Goal: Obtain resource: Download file/media

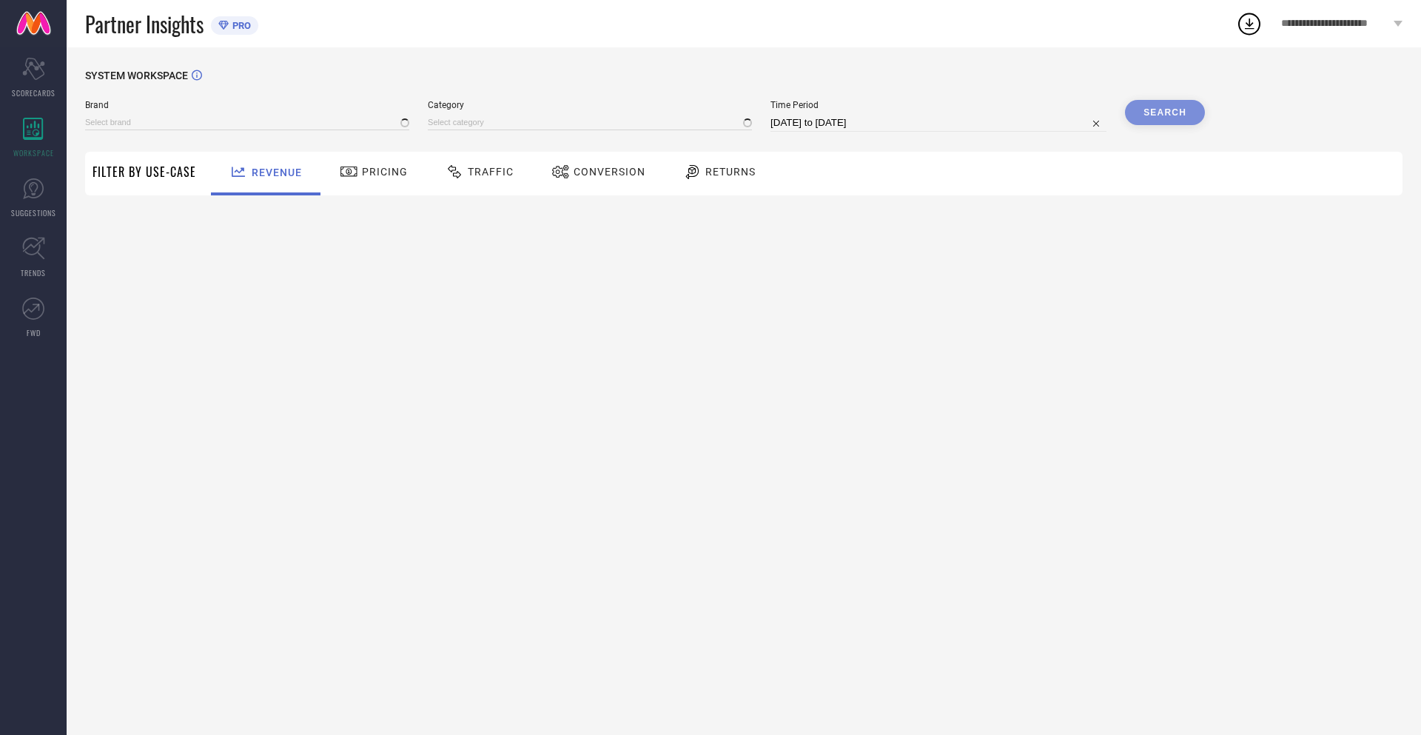
type input "NIKE"
type input "All"
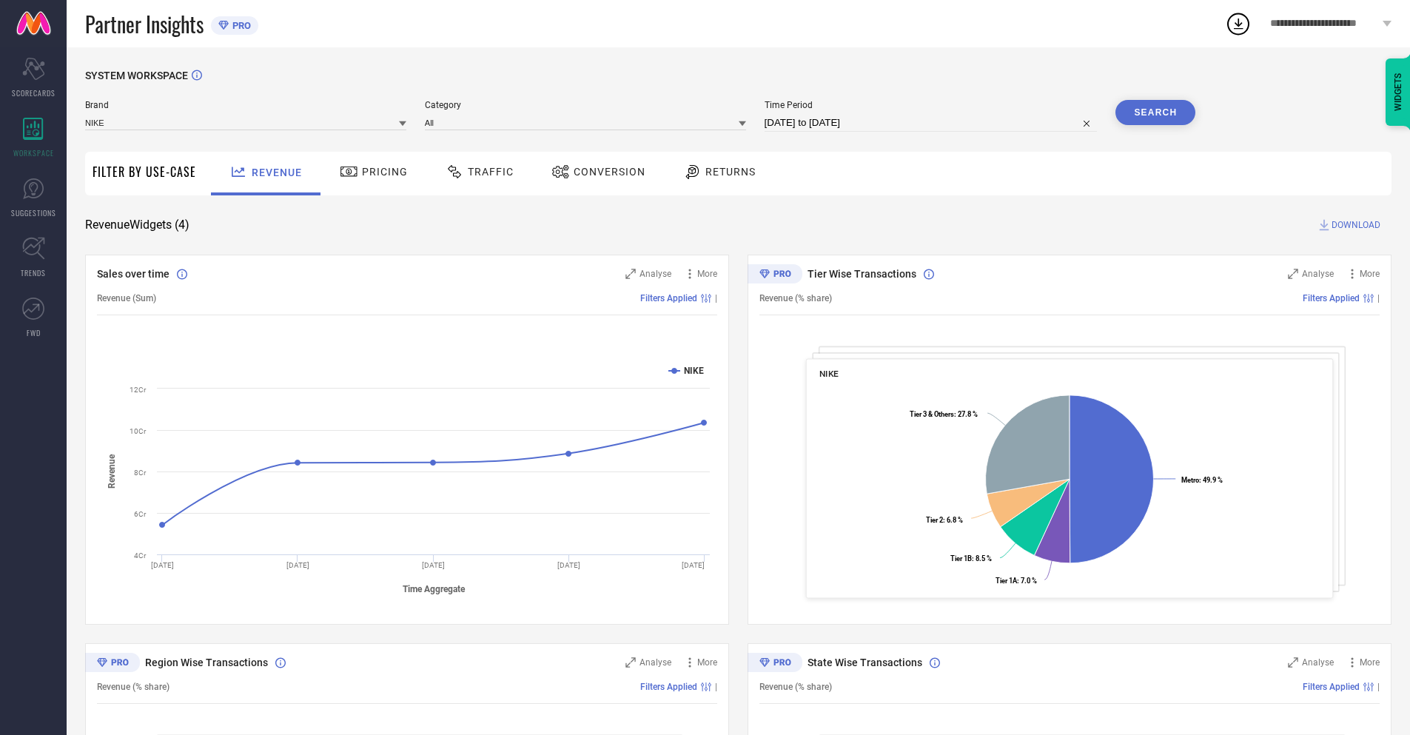
click at [594, 173] on span "Conversion" at bounding box center [610, 172] width 72 height 12
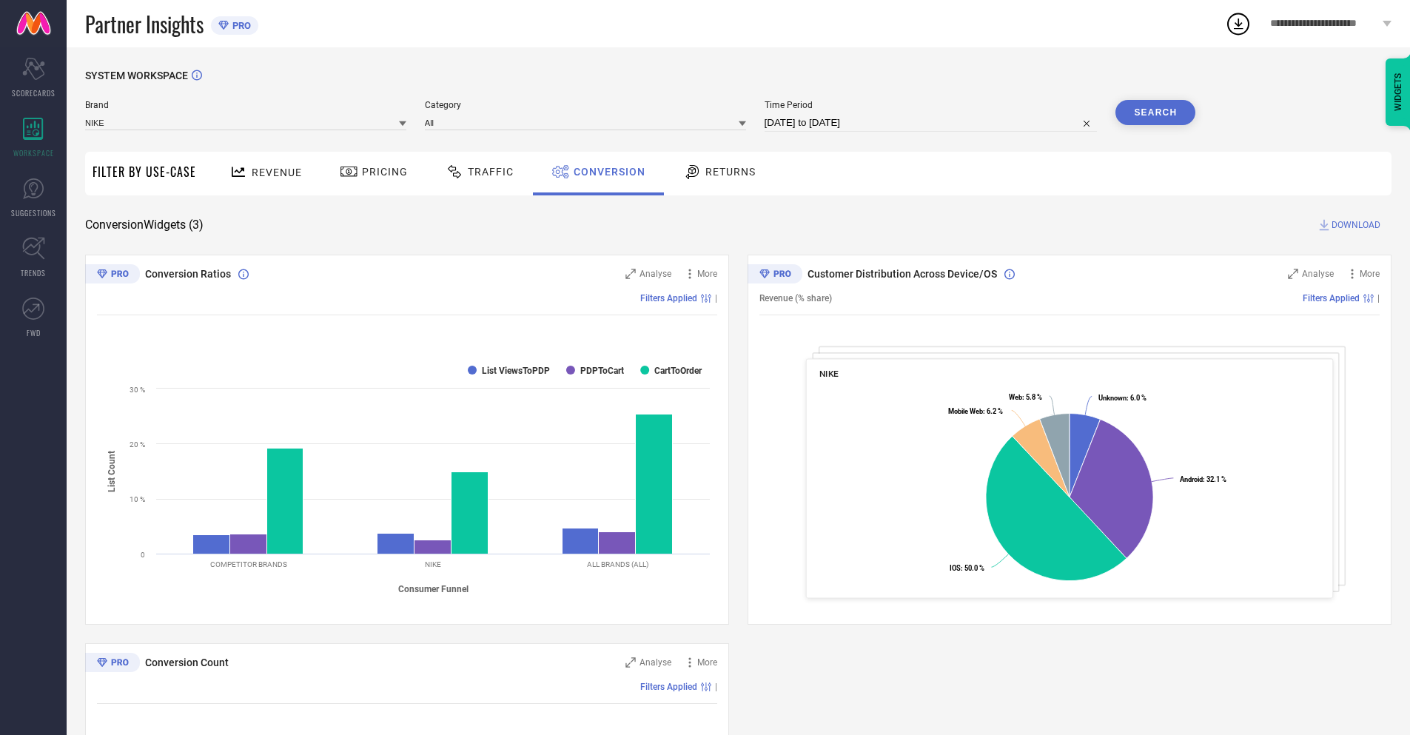
click at [930, 123] on input "[DATE] to [DATE]" at bounding box center [931, 123] width 333 height 18
select select "8"
select select "2025"
select select "9"
select select "2025"
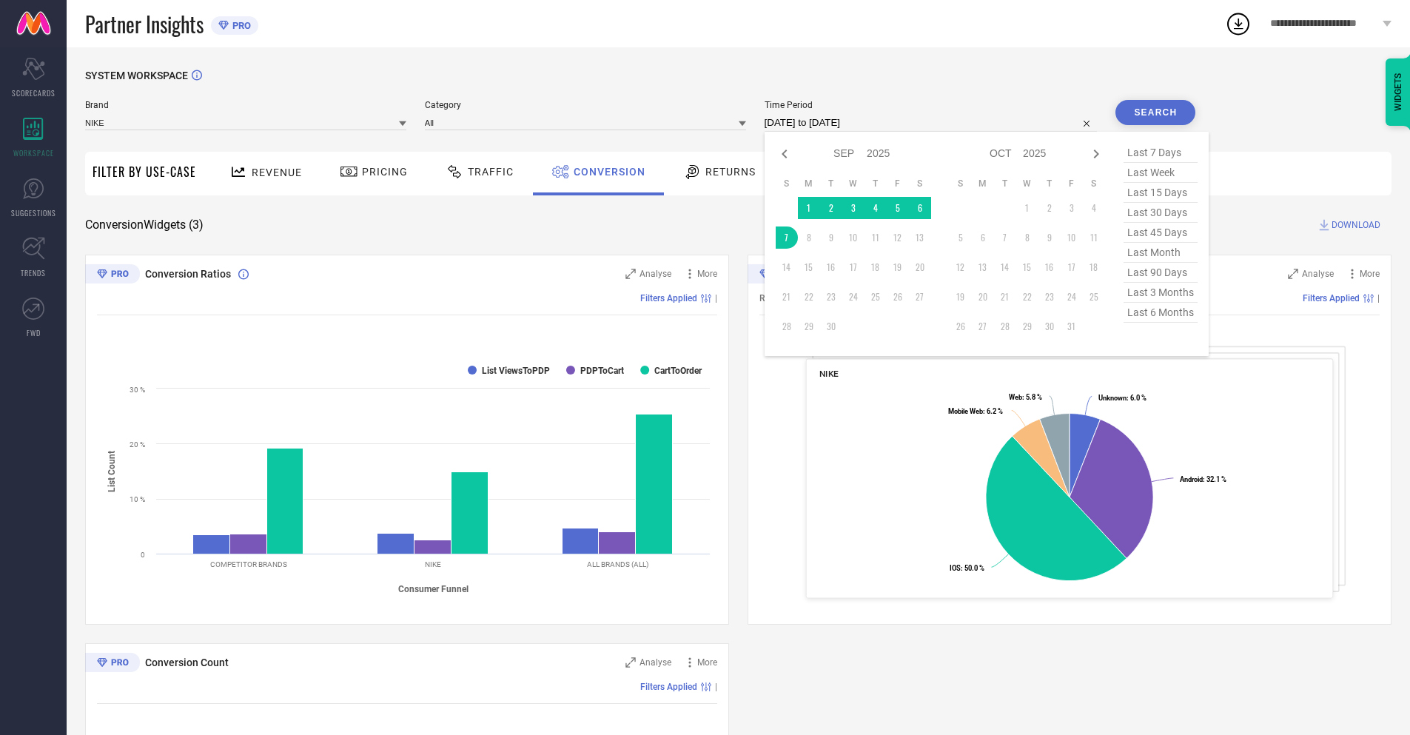
click at [784, 238] on td "7" at bounding box center [787, 237] width 22 height 22
type input "[DATE] to [DATE]"
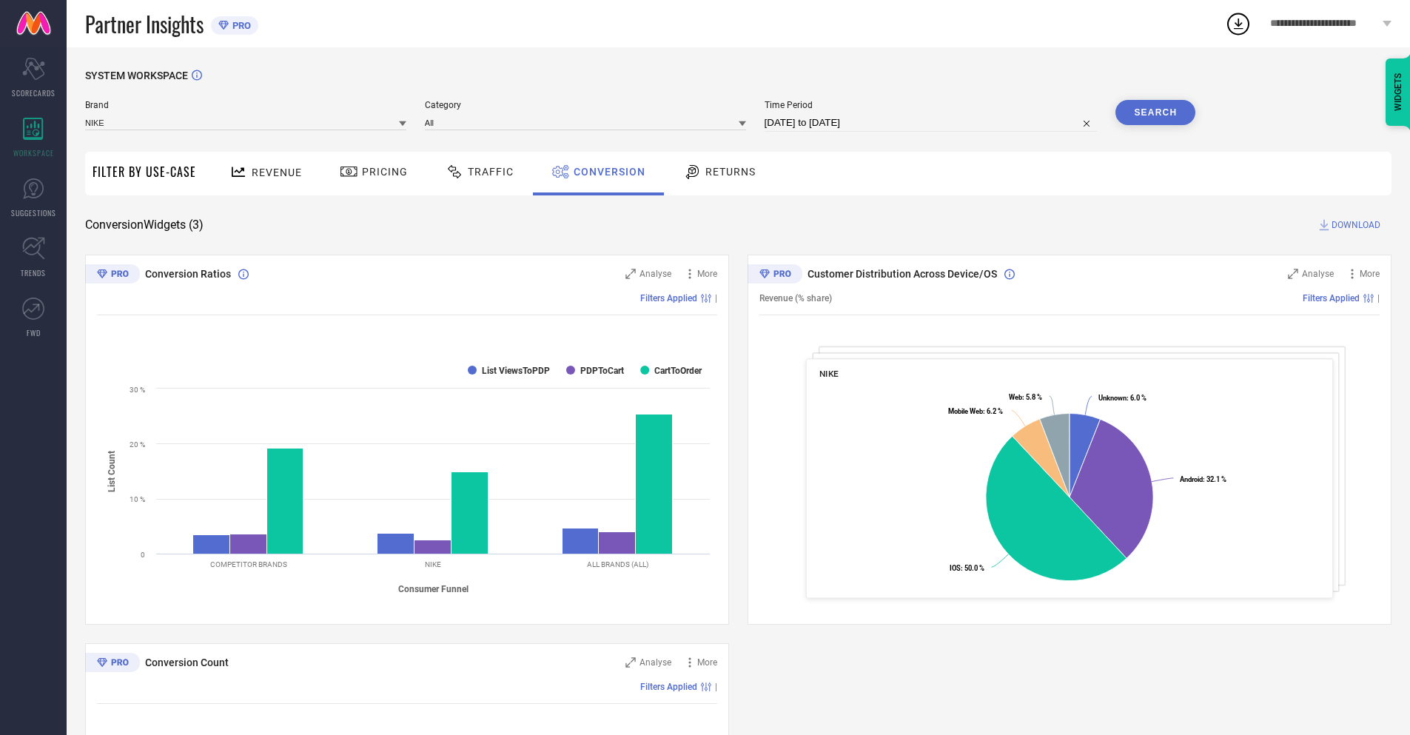
click at [1155, 112] on button "Search" at bounding box center [1155, 112] width 80 height 25
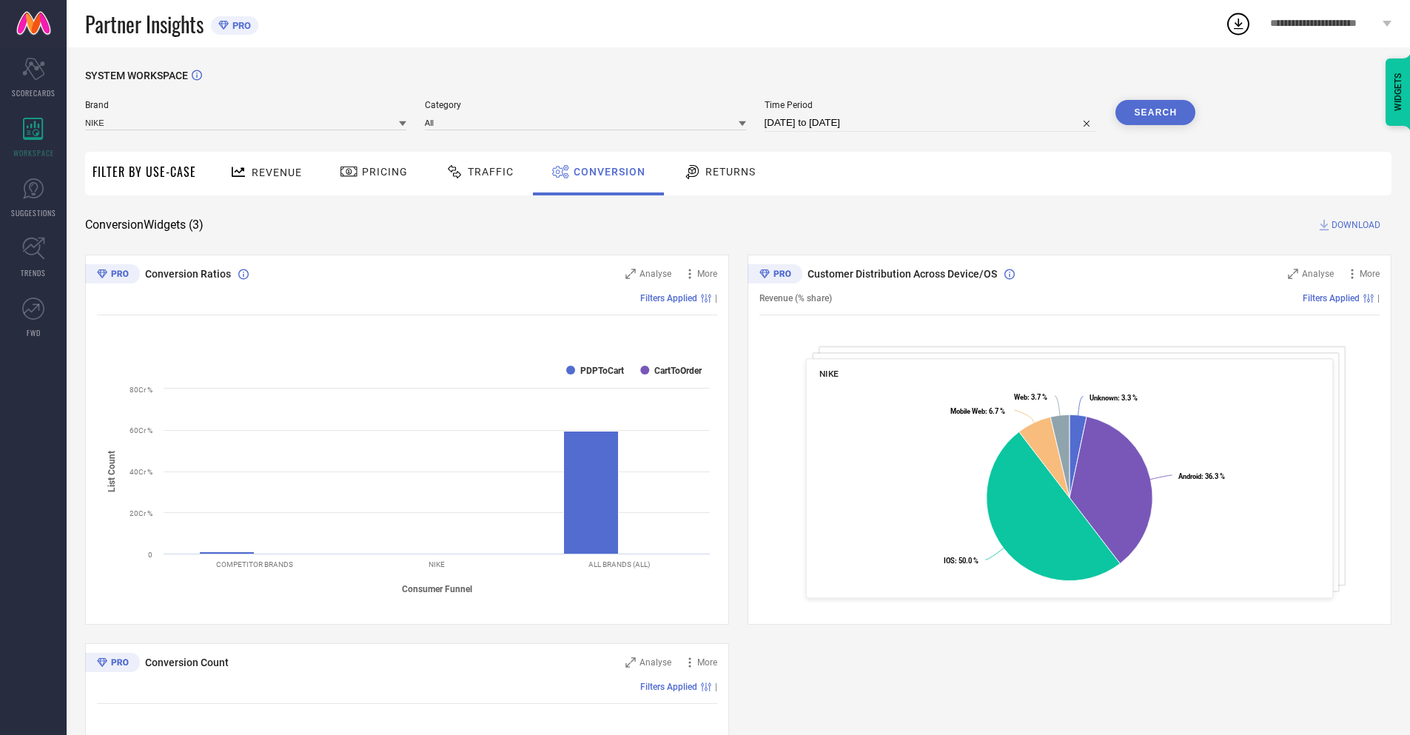
click at [1356, 225] on span "DOWNLOAD" at bounding box center [1355, 225] width 49 height 15
